Goal: Transaction & Acquisition: Obtain resource

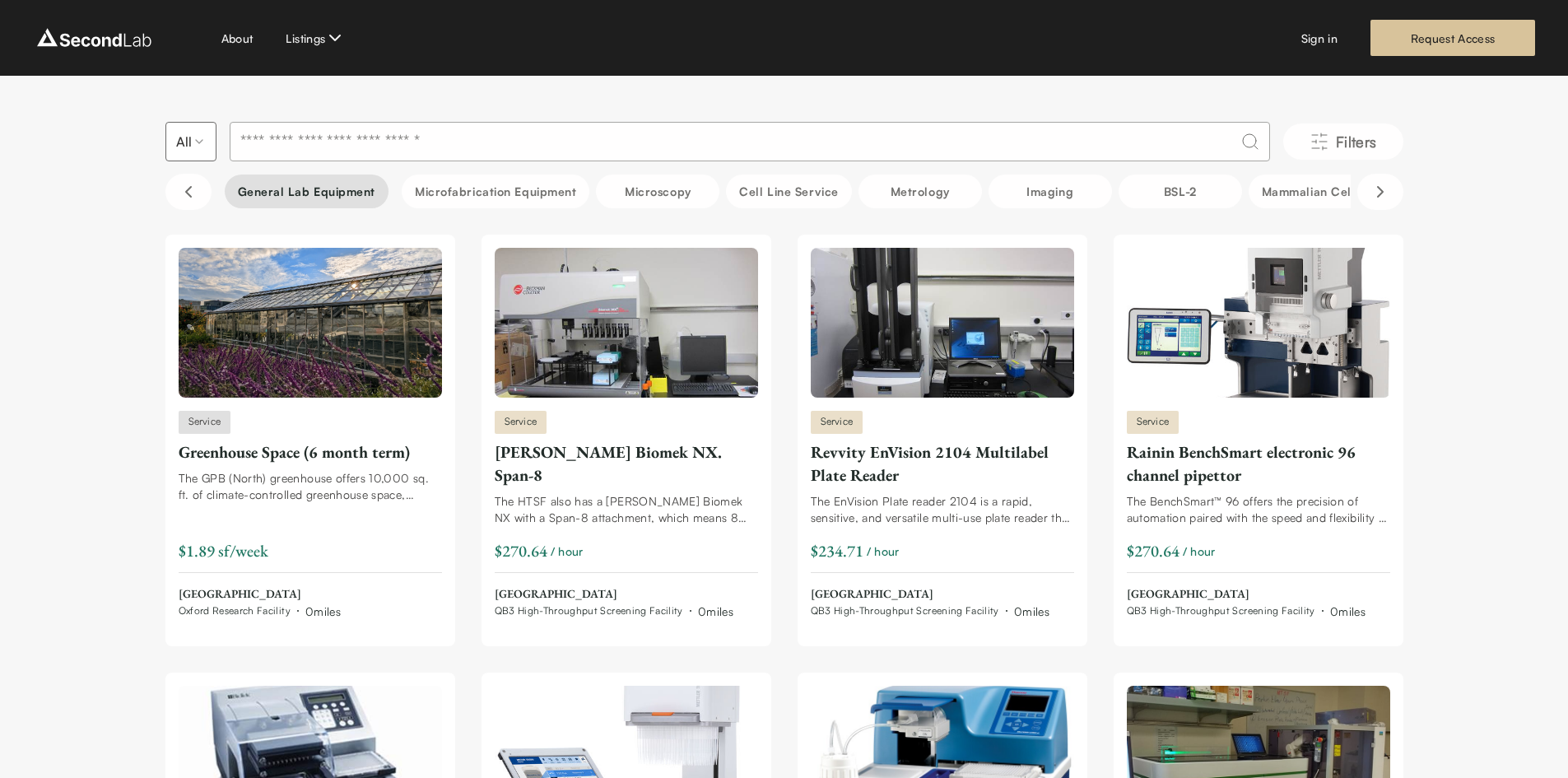
click at [329, 186] on button "General Lab equipment" at bounding box center [307, 191] width 165 height 34
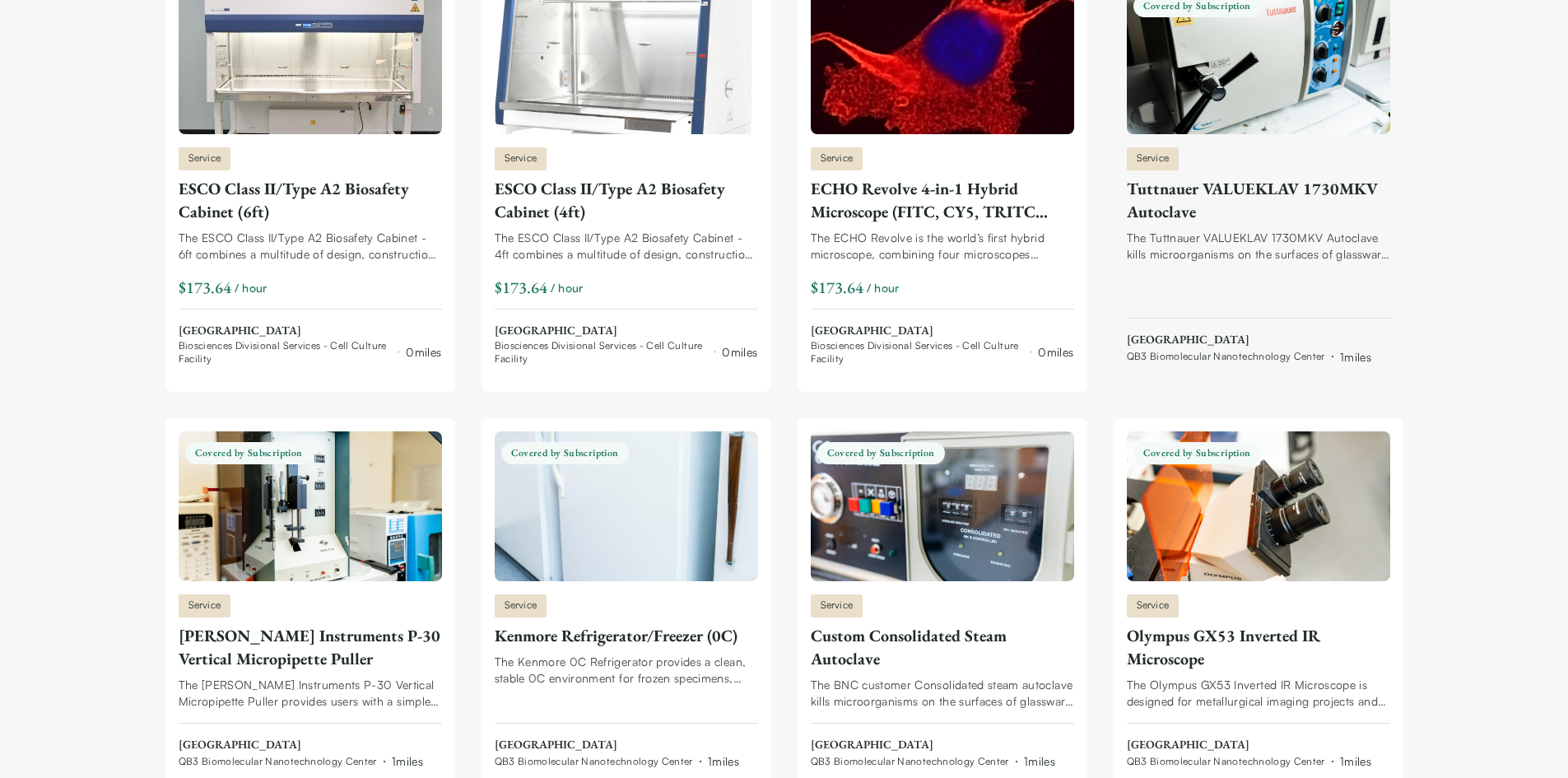
scroll to position [265, 0]
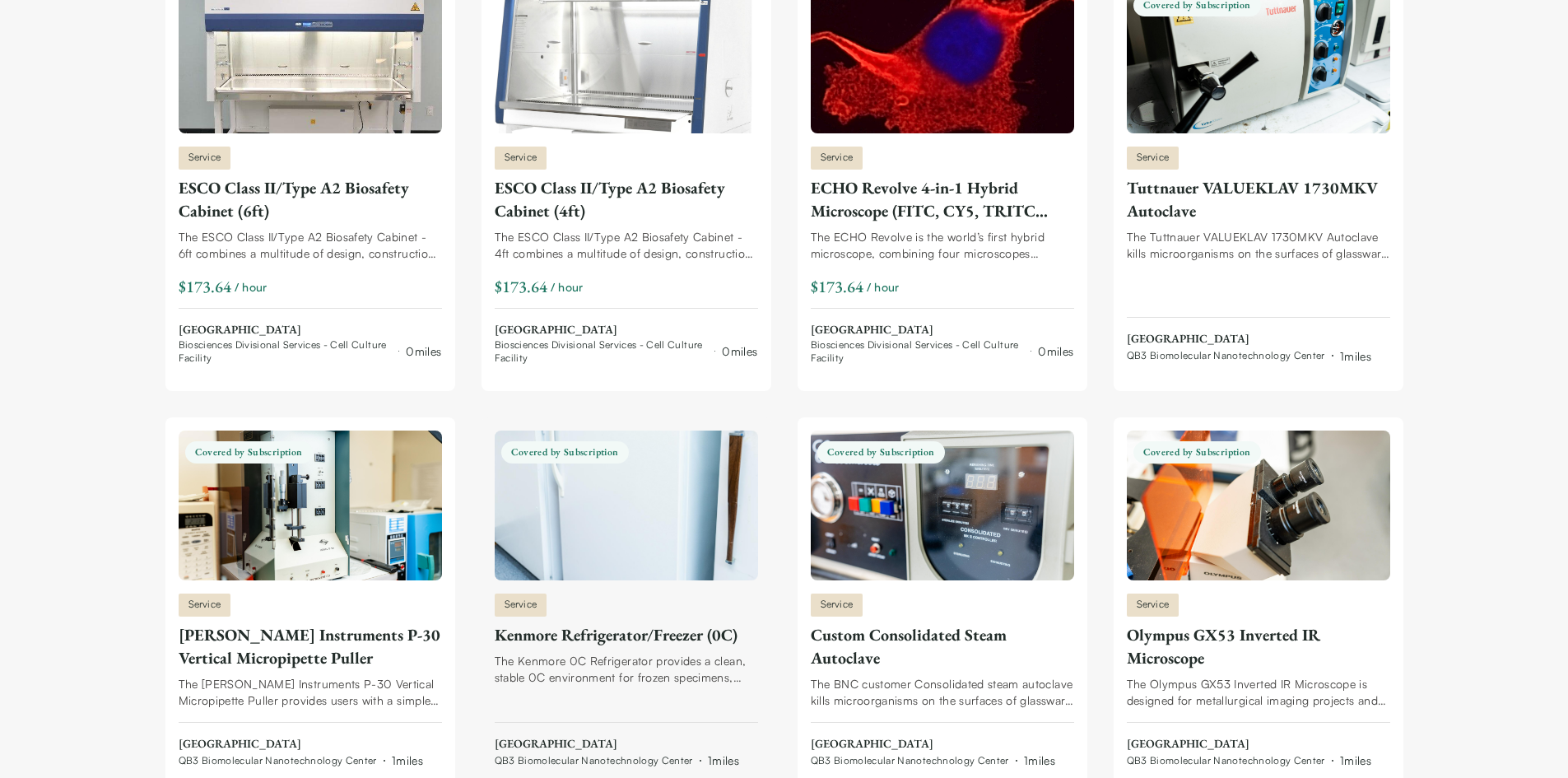
click at [634, 589] on link "Covered by Subscription Service Kenmore Refrigerator/Freezer (0C) The Kenmore 0…" at bounding box center [626, 601] width 264 height 339
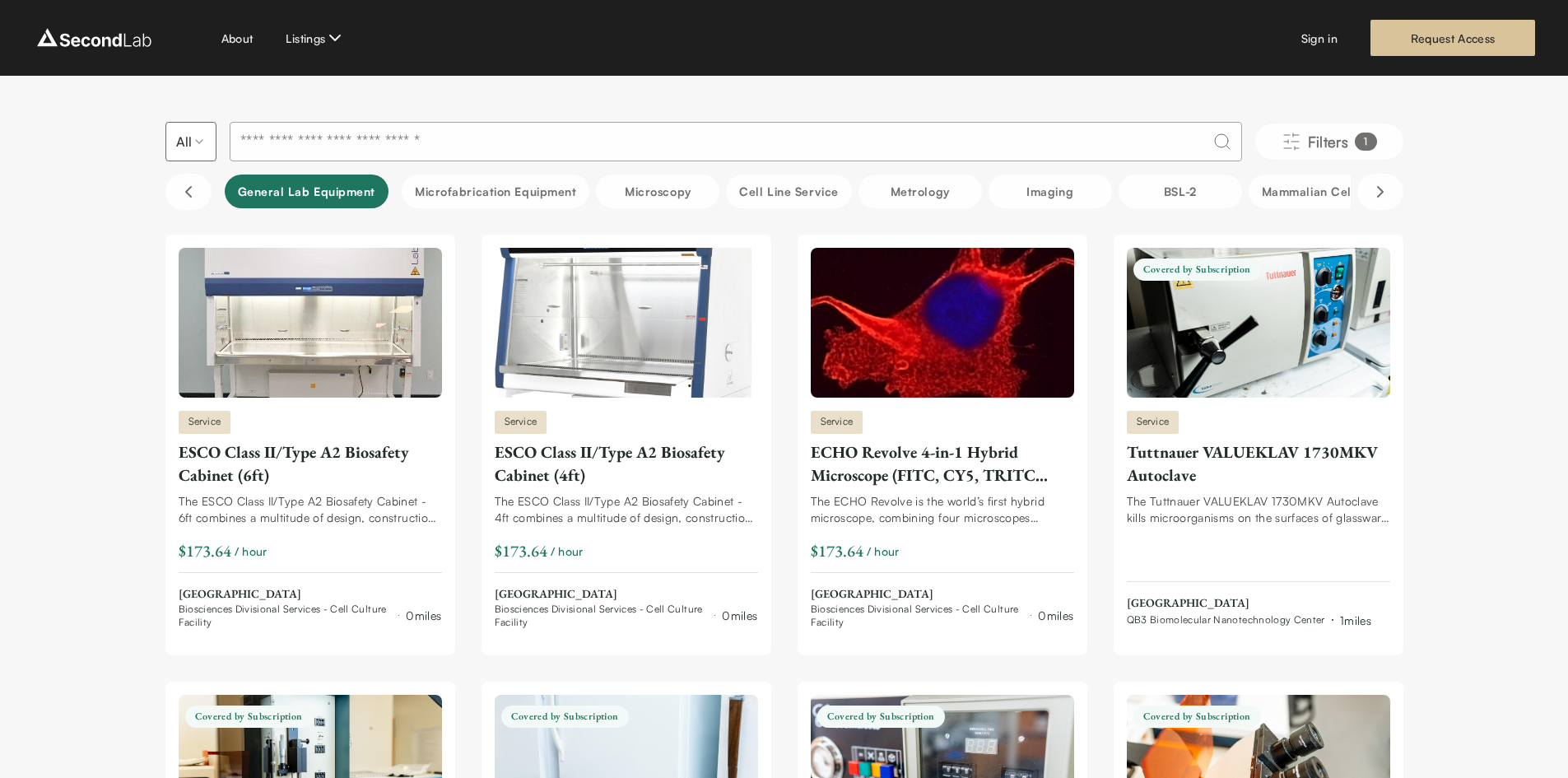
click at [269, 181] on button "General Lab equipment" at bounding box center [307, 191] width 165 height 34
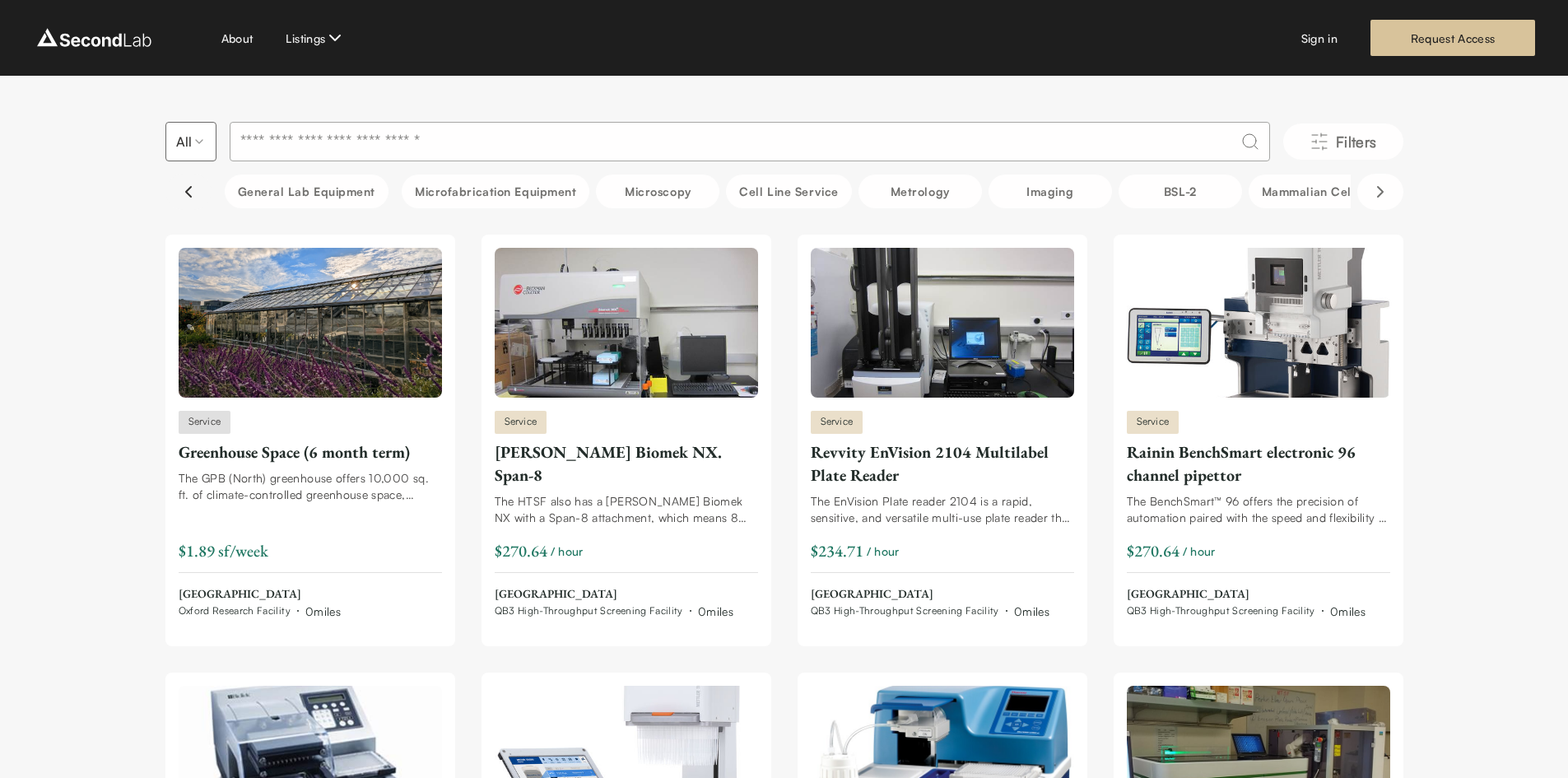
click at [197, 191] on icon "Scroll left" at bounding box center [189, 192] width 20 height 20
click at [187, 191] on icon "Scroll left" at bounding box center [189, 192] width 5 height 10
